Goal: Task Accomplishment & Management: Manage account settings

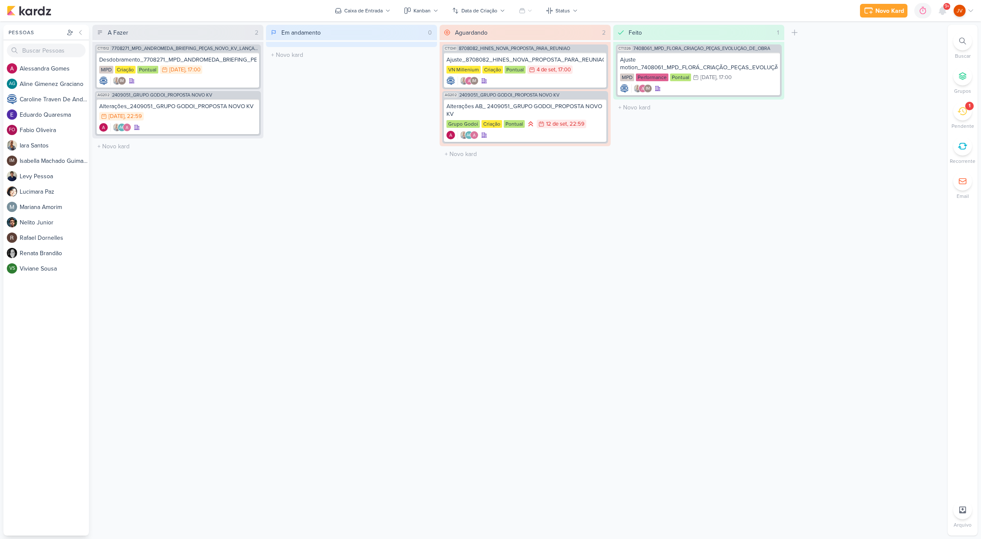
click at [965, 112] on icon at bounding box center [962, 111] width 9 height 9
click at [931, 79] on icon at bounding box center [930, 74] width 10 height 10
click at [234, 148] on div "8409121_HINES_VN MILLENNIUM_CRIAÇÃO_MOTION" at bounding box center [178, 145] width 161 height 8
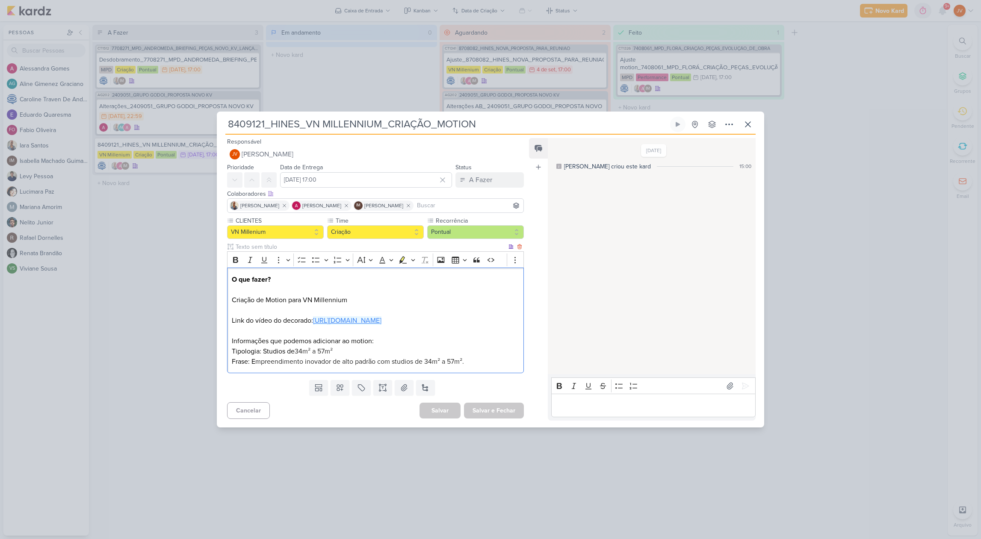
click at [372, 325] on link "[URL][DOMAIN_NAME]" at bounding box center [347, 321] width 68 height 9
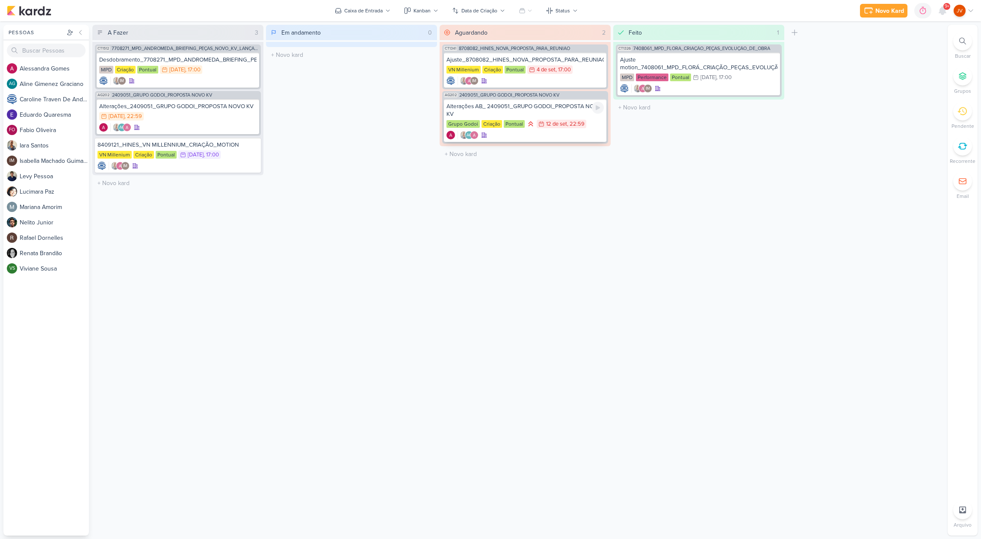
click at [546, 111] on div "Alterações AB_ 2409051_GRUPO GODOI_PROPOSTA NOVO KV" at bounding box center [525, 110] width 157 height 15
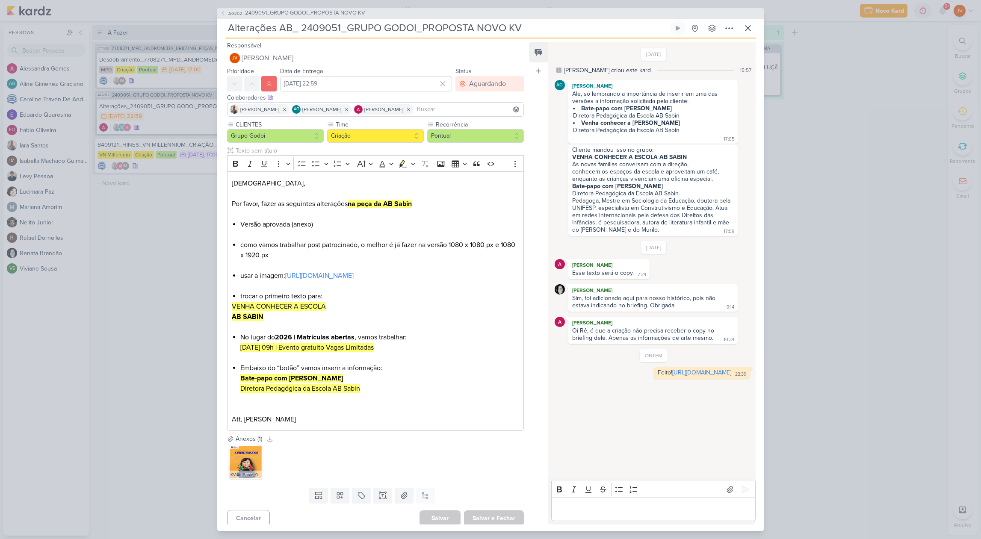
click at [198, 298] on div "AG202 2409051_GRUPO GODOI_PROPOSTA NOVO KV Alterações AB_ 2409051_GRUPO GODOI_P…" at bounding box center [490, 269] width 981 height 539
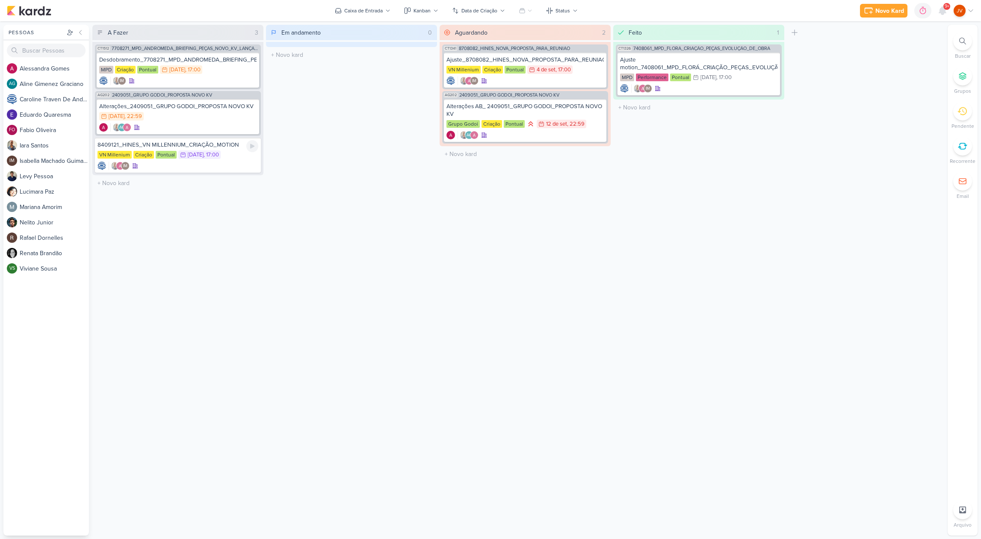
click at [190, 144] on div "8409121_HINES_VN MILLENNIUM_CRIAÇÃO_MOTION" at bounding box center [178, 145] width 161 height 8
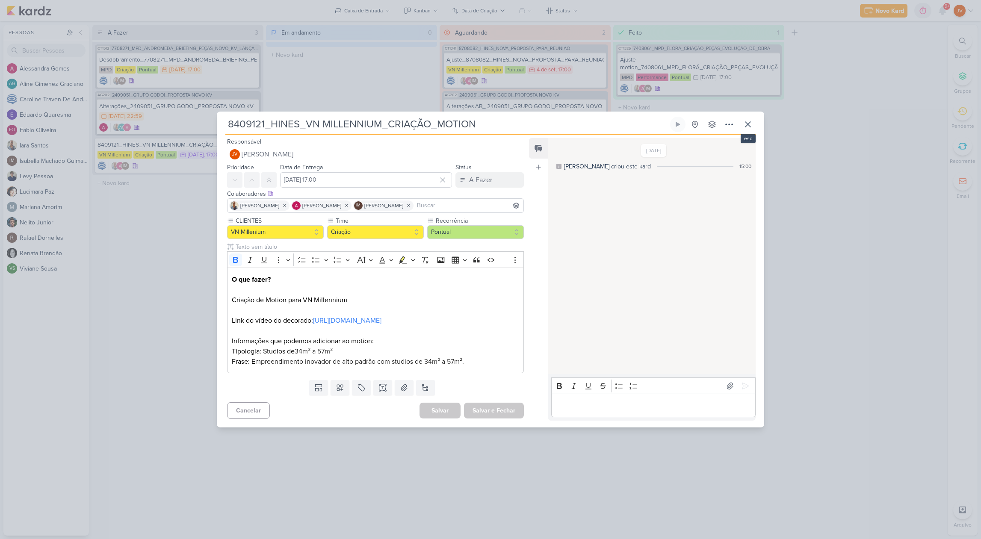
click at [749, 119] on icon at bounding box center [748, 124] width 10 height 10
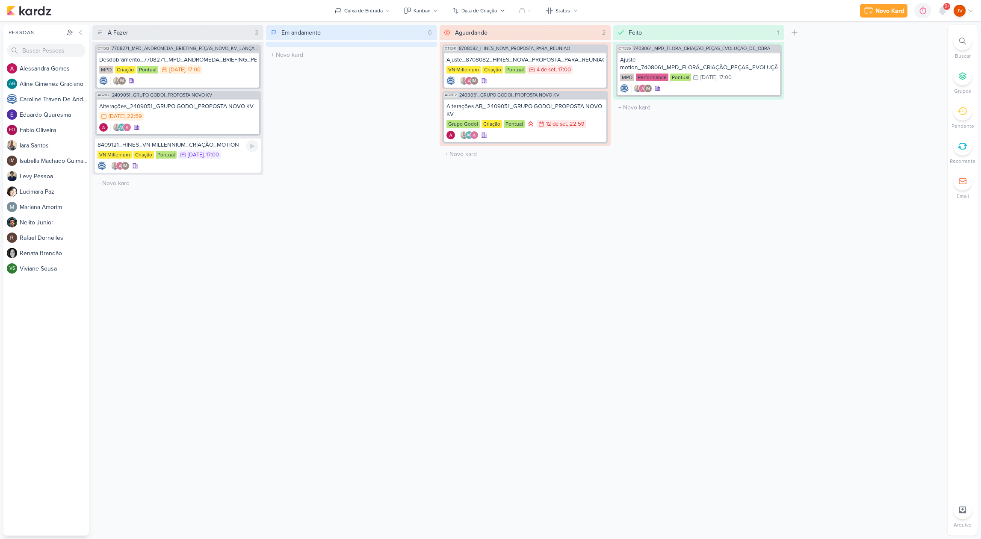
click at [197, 142] on div "8409121_HINES_VN MILLENNIUM_CRIAÇÃO_MOTION" at bounding box center [178, 145] width 161 height 8
